Goal: Book appointment/travel/reservation

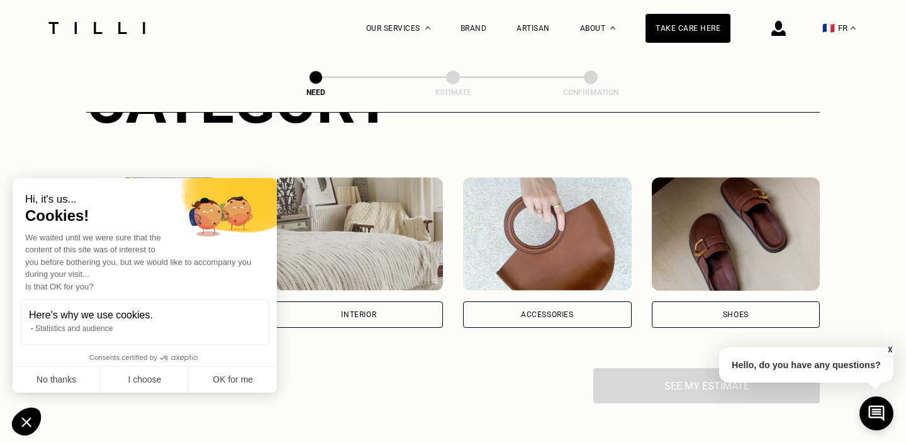
scroll to position [183, 0]
click at [133, 382] on font "I choose" at bounding box center [144, 379] width 33 height 10
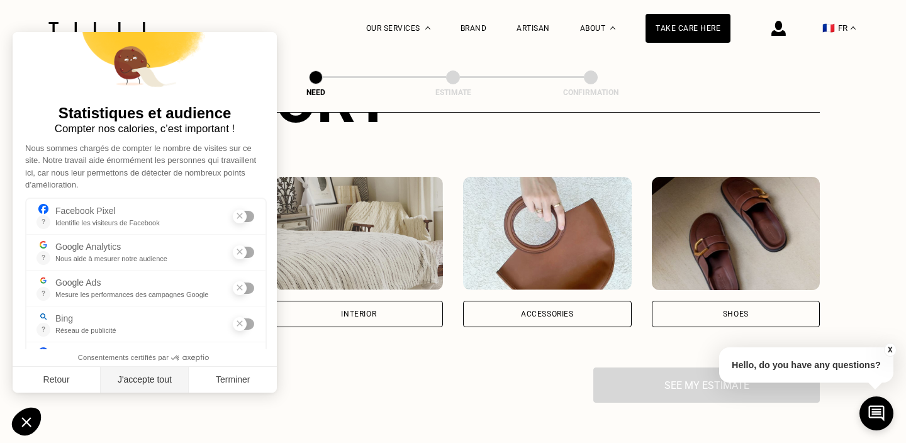
click at [134, 381] on button "J'accepte tout" at bounding box center [145, 380] width 88 height 26
checkbox input "true"
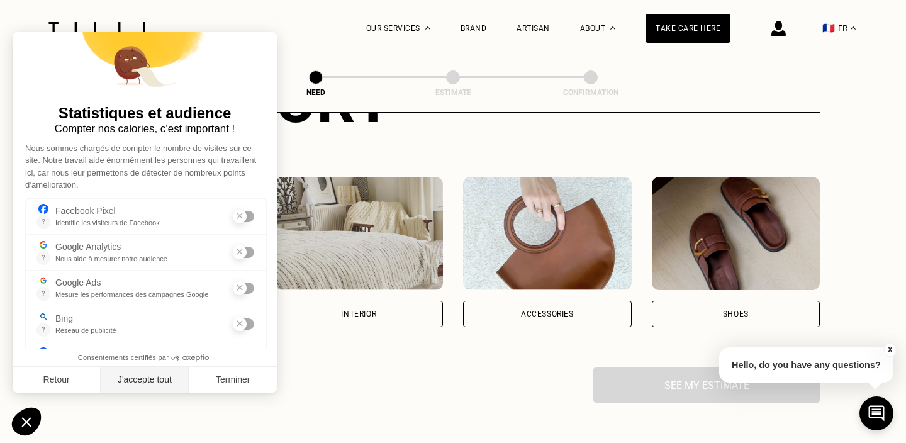
checkbox input "true"
click at [48, 382] on button "Retour" at bounding box center [57, 380] width 88 height 26
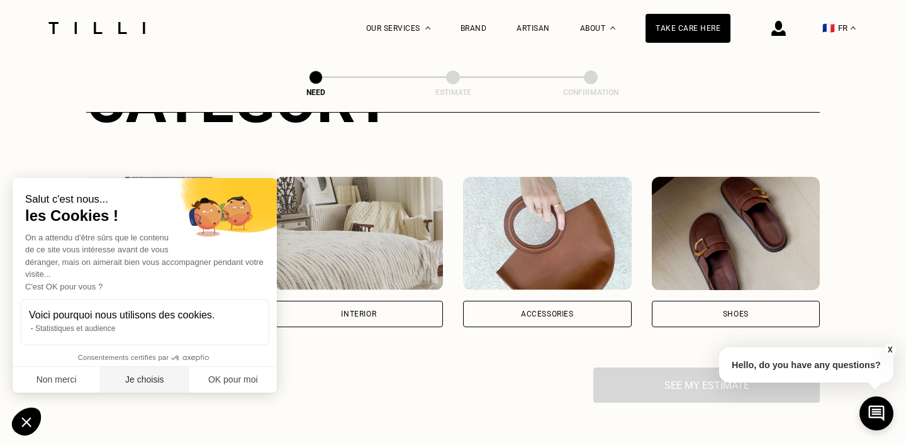
click at [140, 380] on button "Je choisis" at bounding box center [145, 380] width 88 height 26
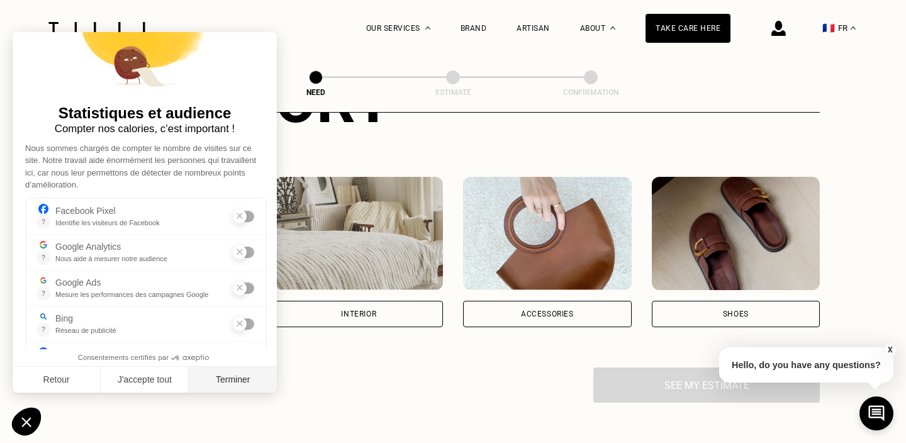
click at [231, 381] on button "Terminer" at bounding box center [233, 380] width 88 height 26
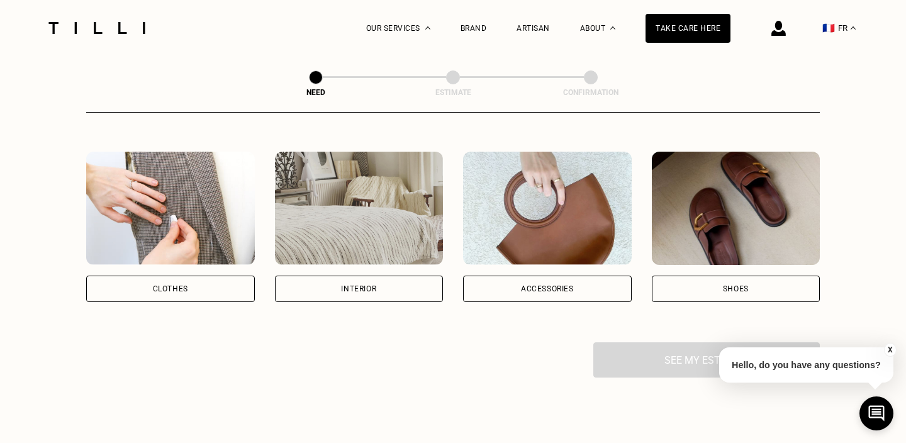
scroll to position [211, 0]
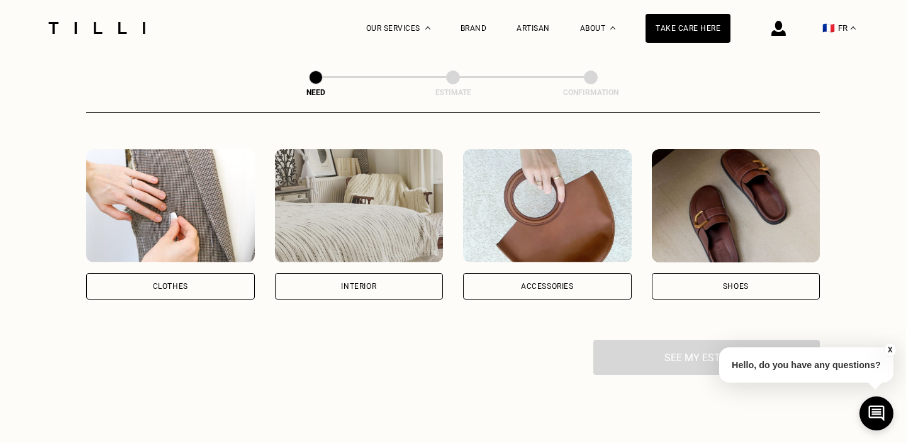
click at [199, 292] on div "Clothes" at bounding box center [170, 286] width 169 height 26
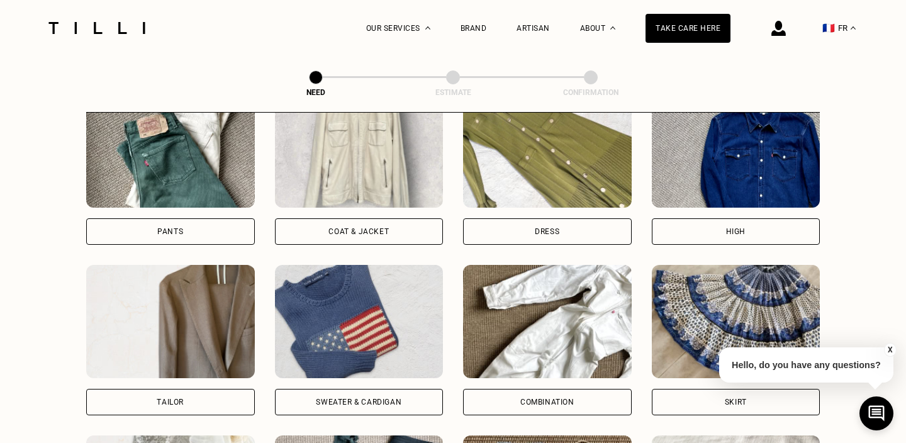
scroll to position [632, 0]
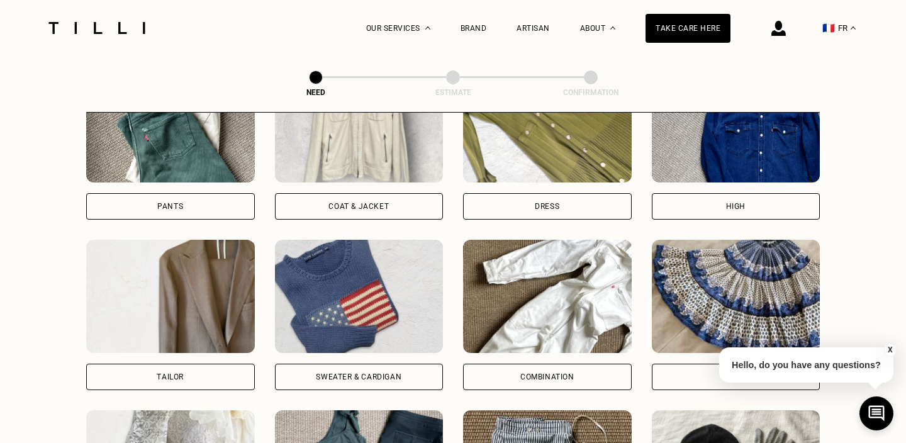
click at [226, 381] on div "Tailor" at bounding box center [170, 377] width 169 height 26
select select "FR"
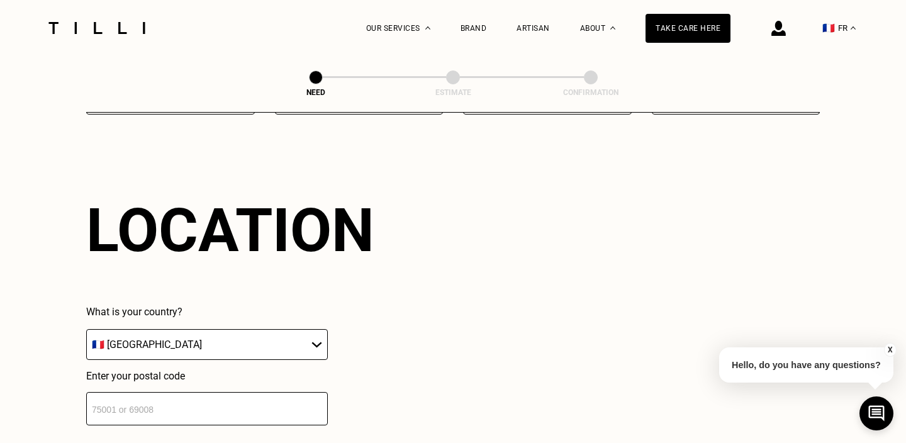
scroll to position [1092, 0]
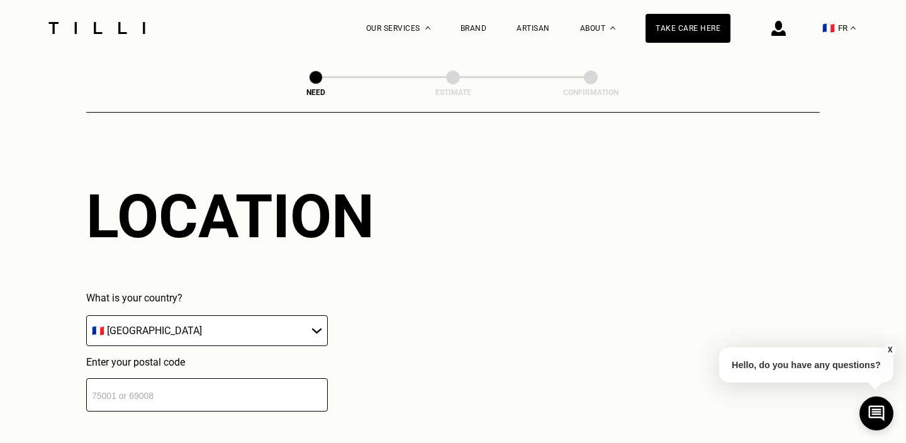
click at [305, 323] on select "🇩🇪 [GEOGRAPHIC_DATA] 🇦🇹 [GEOGRAPHIC_DATA] 🇧🇪 [GEOGRAPHIC_DATA] 🇧🇬 [GEOGRAPHIC_D…" at bounding box center [207, 330] width 242 height 31
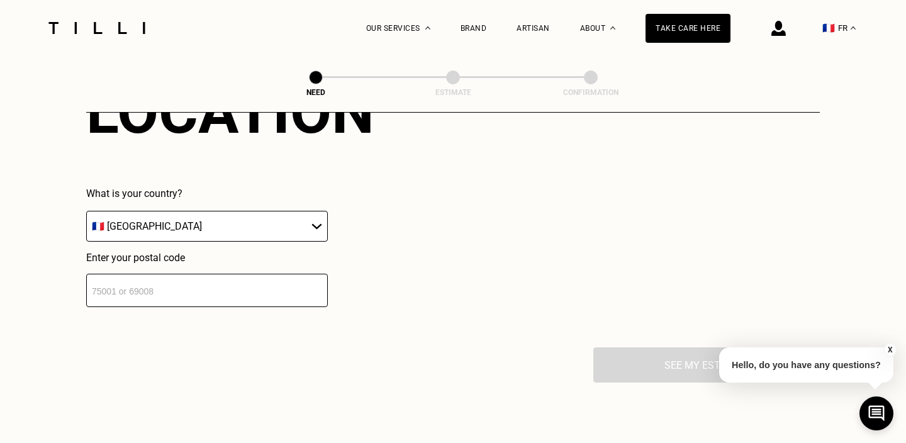
scroll to position [1257, 0]
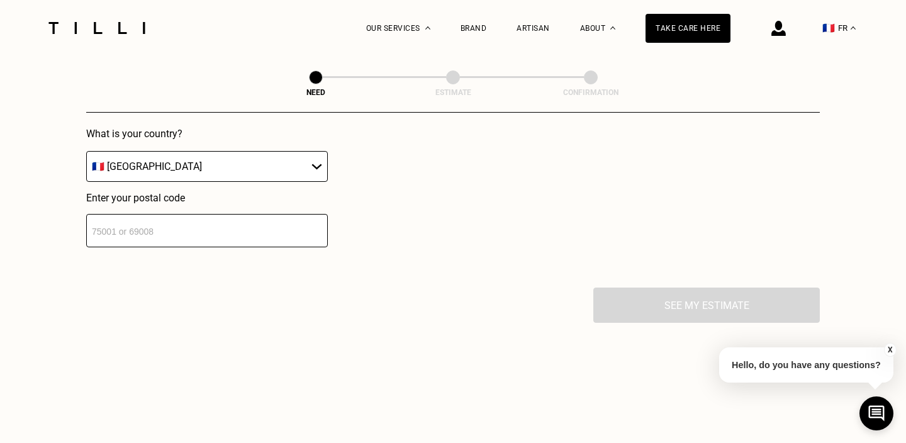
click at [262, 232] on input "number" at bounding box center [207, 230] width 242 height 33
paste input "75003"
type input "75003"
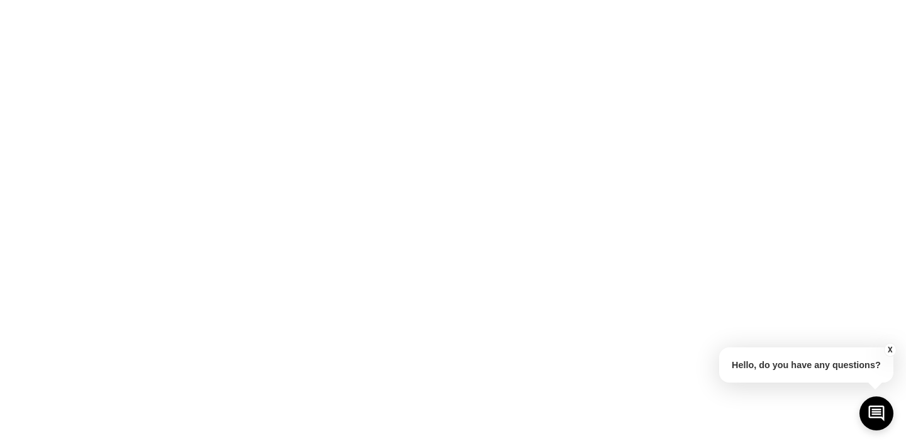
scroll to position [0, 0]
click at [889, 348] on font "X" at bounding box center [890, 349] width 5 height 9
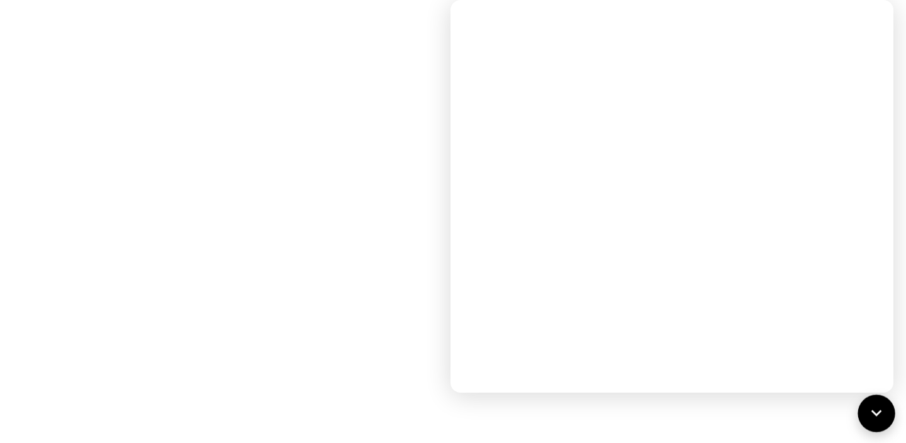
click at [872, 420] on icon at bounding box center [876, 413] width 21 height 33
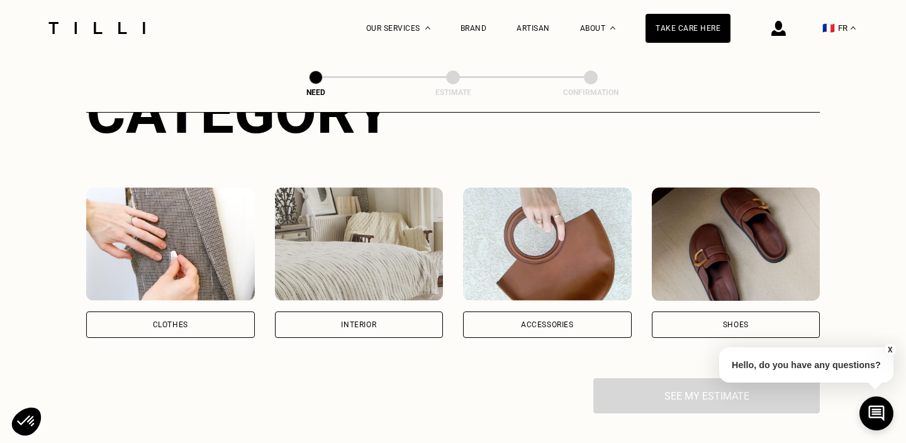
scroll to position [177, 0]
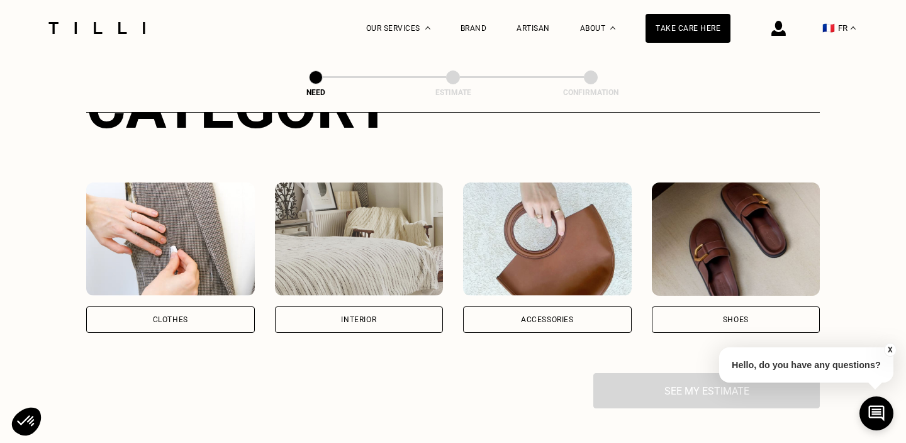
click at [197, 317] on div "Clothes" at bounding box center [170, 319] width 169 height 26
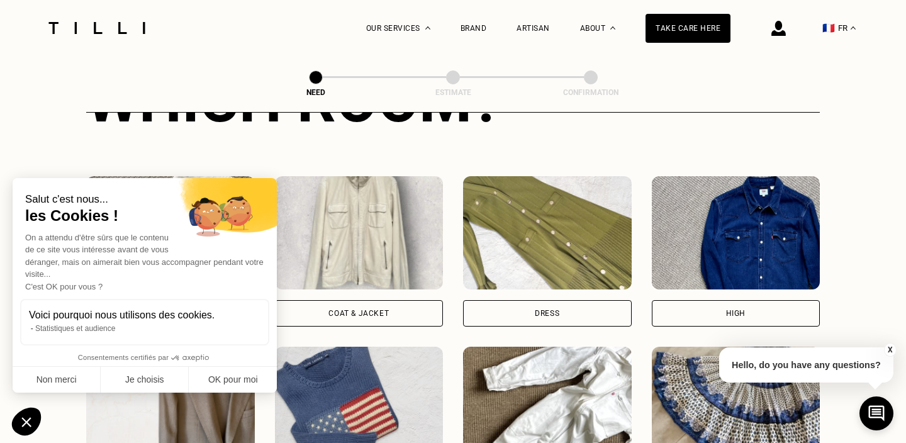
scroll to position [526, 0]
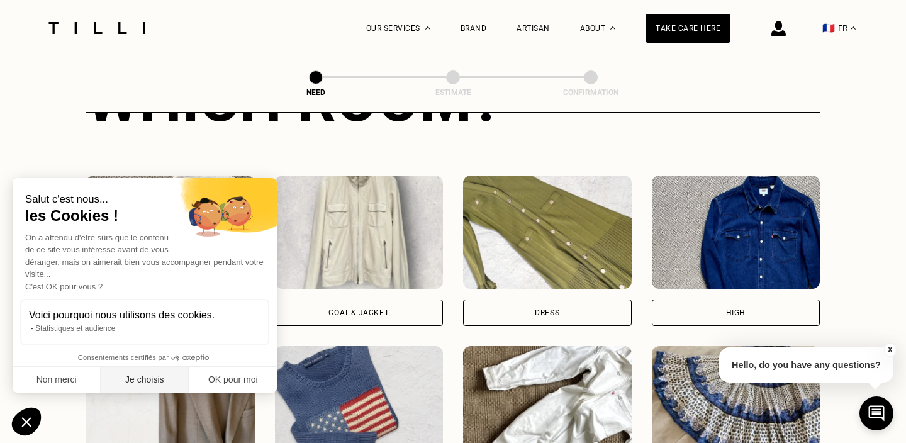
click at [160, 384] on button "Je choisis" at bounding box center [145, 380] width 88 height 26
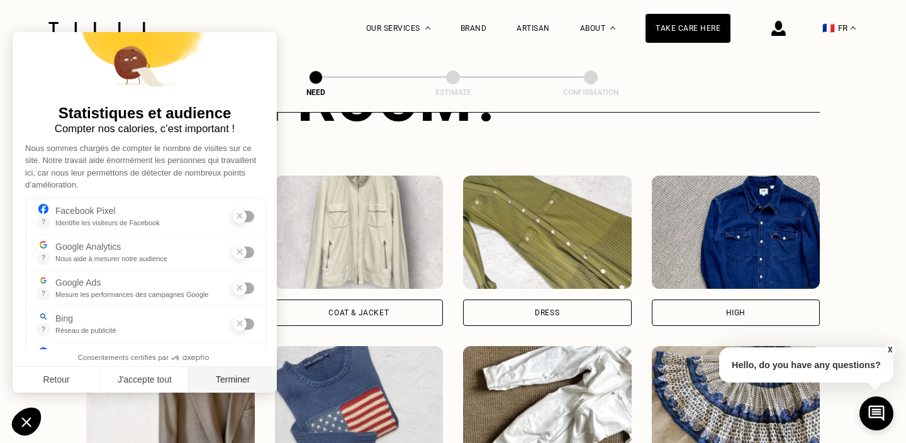
click at [237, 378] on button "Terminer" at bounding box center [233, 380] width 88 height 26
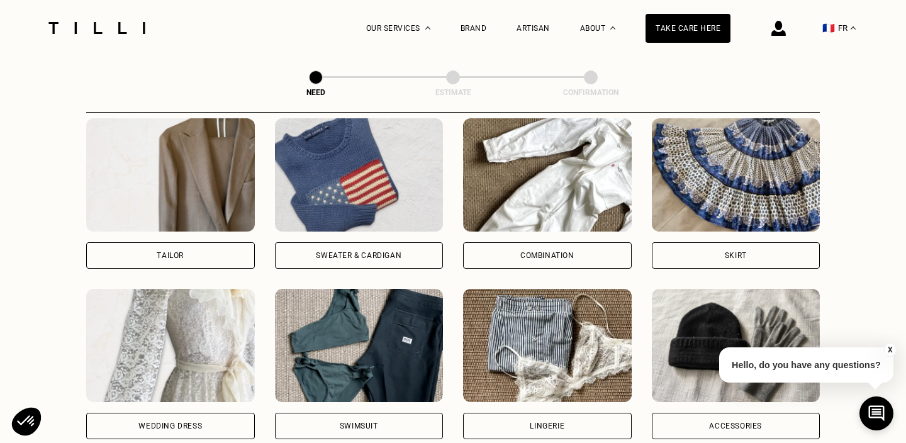
scroll to position [739, 0]
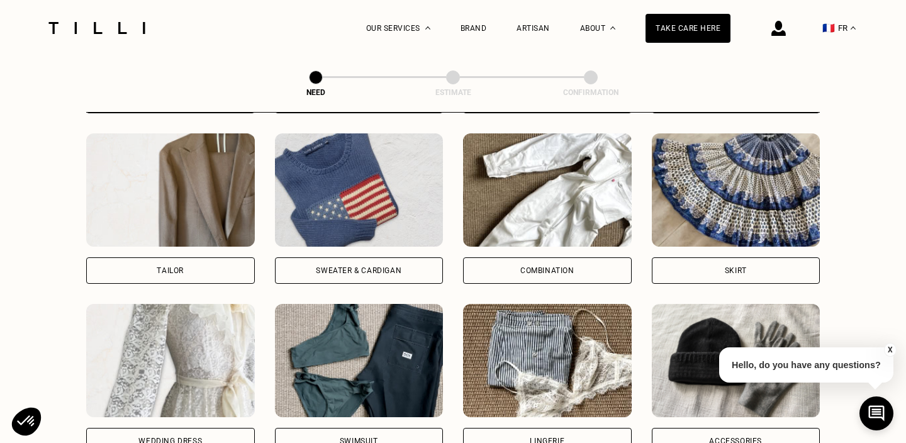
click at [186, 270] on div "Tailor" at bounding box center [170, 270] width 169 height 26
select select "FR"
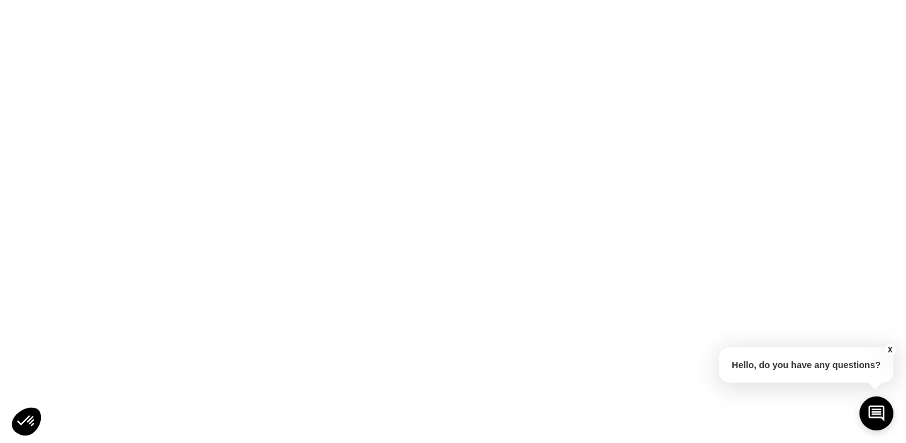
scroll to position [0, 0]
click at [30, 422] on icon at bounding box center [25, 421] width 19 height 12
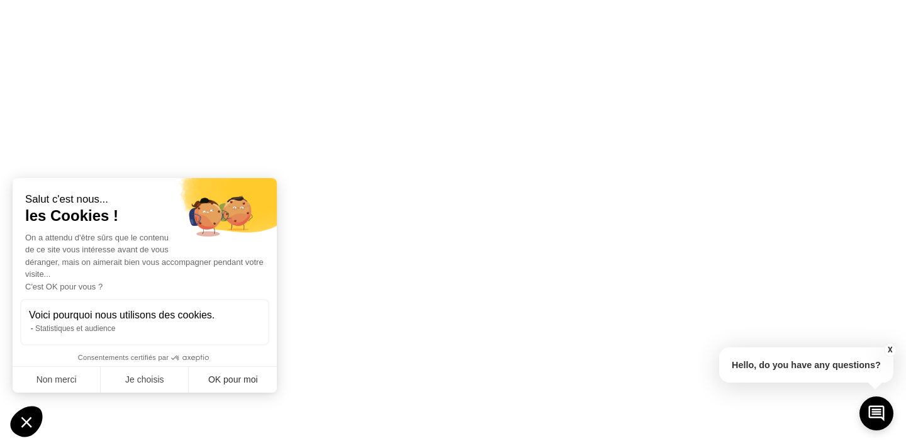
click at [249, 381] on button "OK pour moi" at bounding box center [233, 380] width 88 height 26
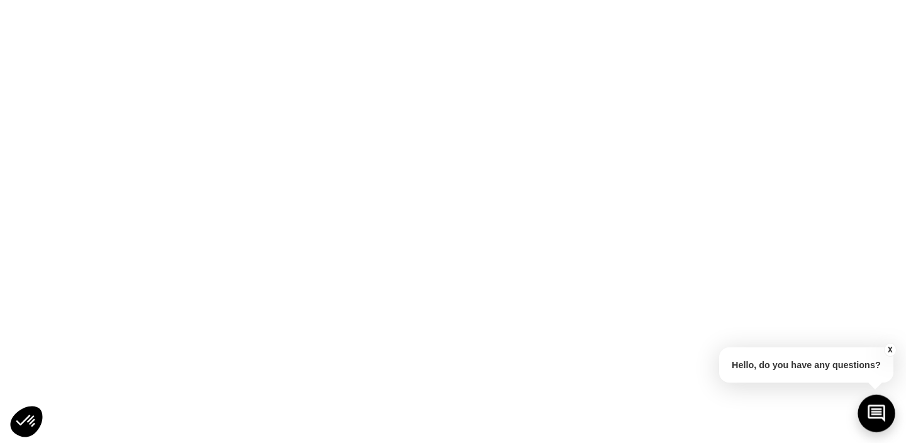
click at [880, 411] on icon at bounding box center [877, 414] width 18 height 18
